Goal: Check status

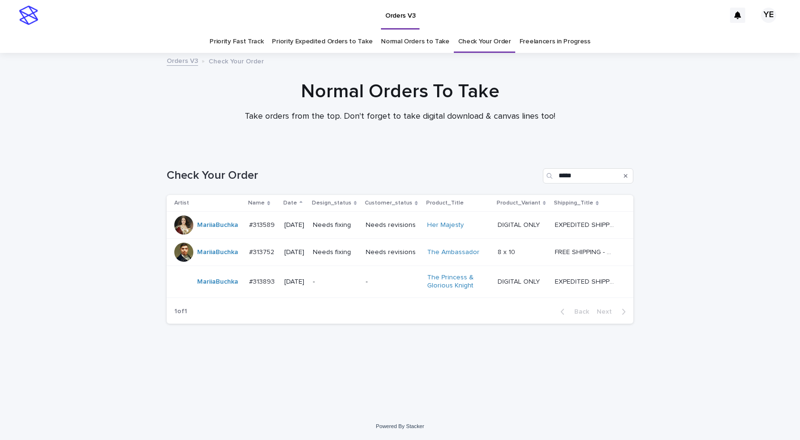
click at [228, 291] on td "MariiaBuchka" at bounding box center [206, 282] width 79 height 32
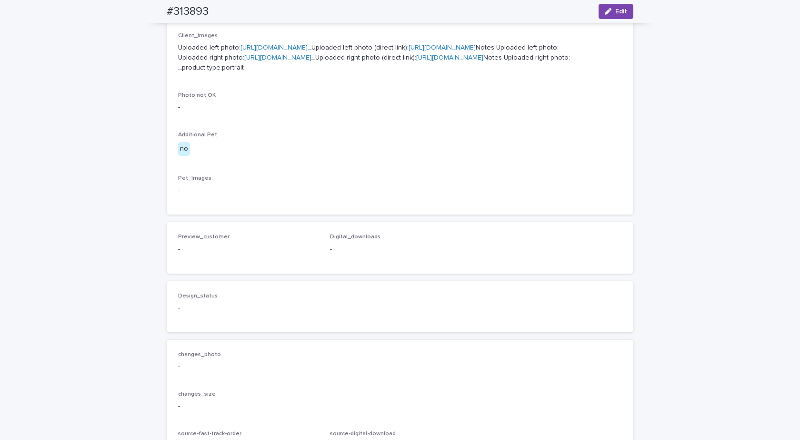
scroll to position [429, 0]
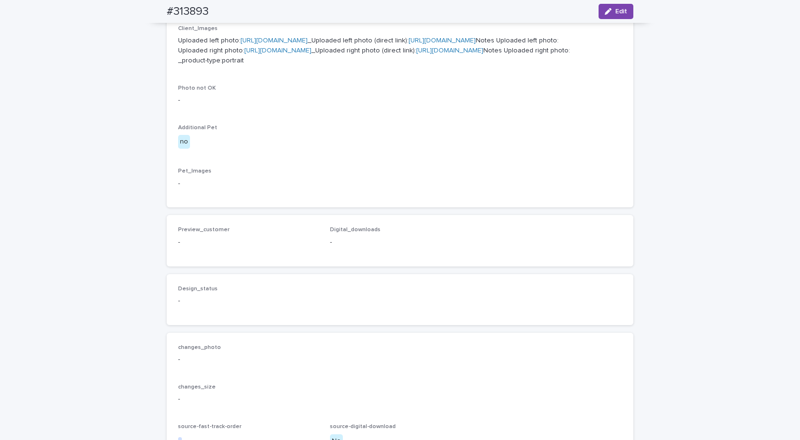
click at [53, 226] on div "Loading... Saving… Loading... Saving… #313893 Edit #313893 Edit Sorry, there wa…" at bounding box center [400, 73] width 800 height 897
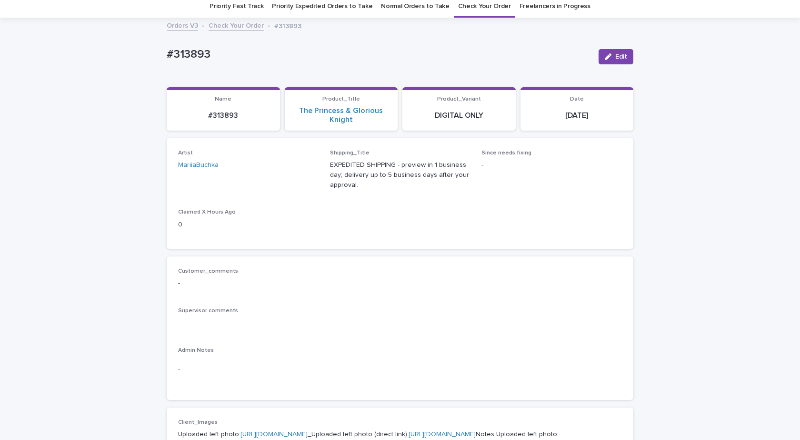
scroll to position [0, 0]
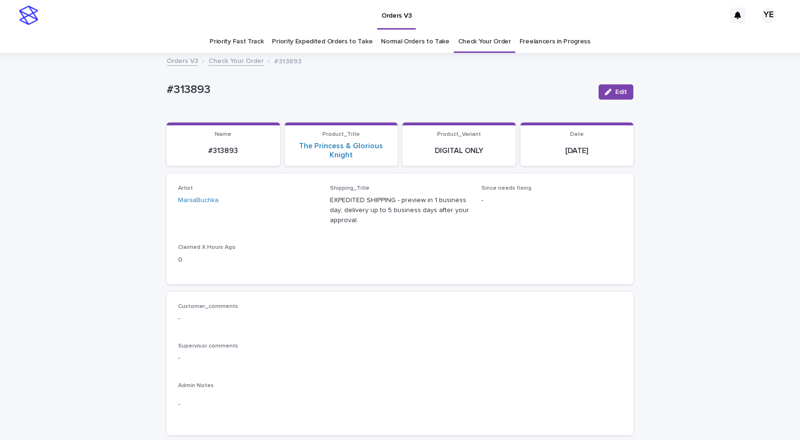
click at [234, 56] on link "Check Your Order" at bounding box center [236, 60] width 55 height 11
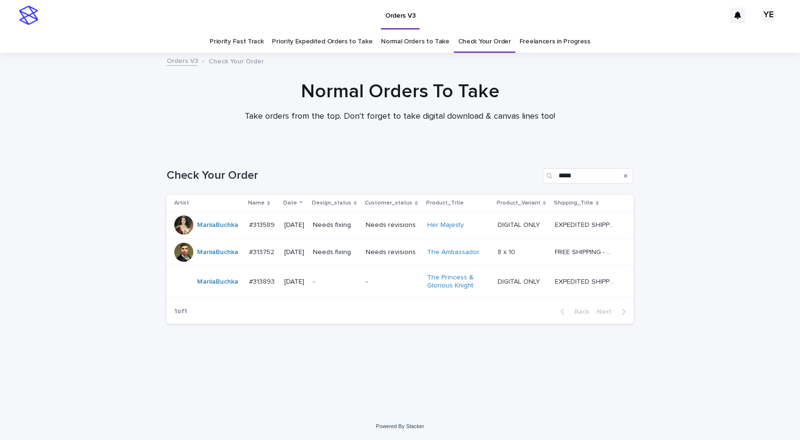
drag, startPoint x: 492, startPoint y: 0, endPoint x: 309, endPoint y: 92, distance: 204.7
click at [310, 91] on h1 "Normal Orders To Take" at bounding box center [400, 91] width 467 height 23
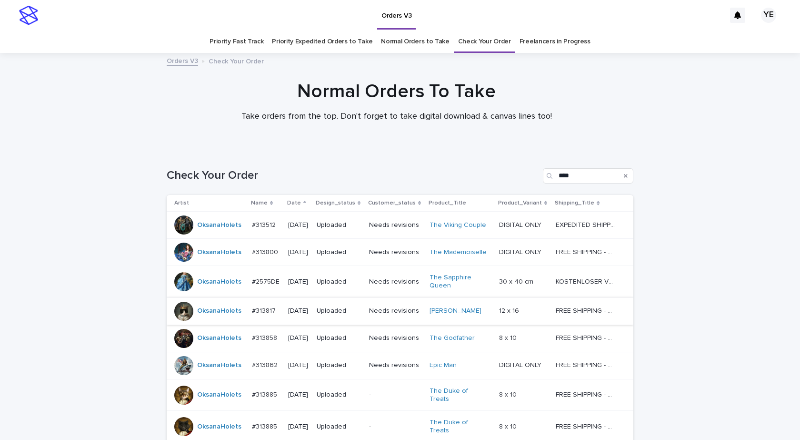
scroll to position [161, 0]
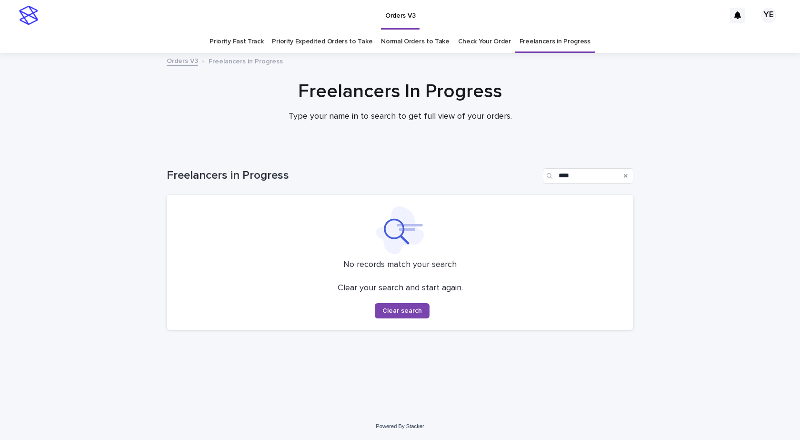
drag, startPoint x: 110, startPoint y: 291, endPoint x: 113, endPoint y: 281, distance: 9.5
click at [110, 291] on div "Loading... Saving… Loading... Saving… Freelancers in Progress **** No records m…" at bounding box center [400, 280] width 800 height 263
